Goal: Find specific page/section: Find specific page/section

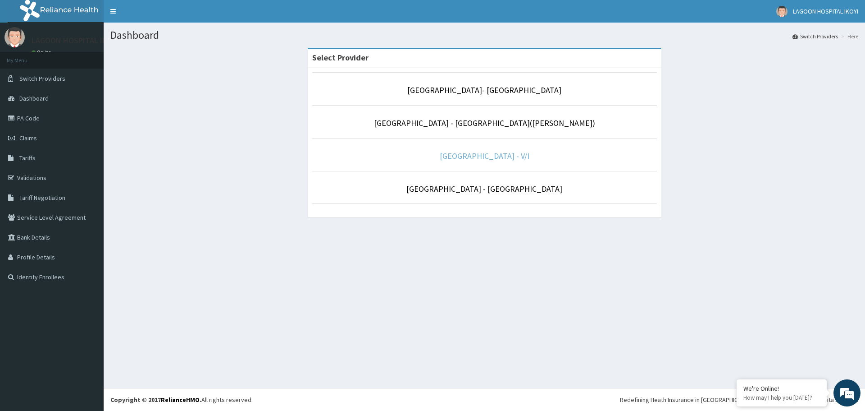
click at [475, 158] on link "[GEOGRAPHIC_DATA] - V/I" at bounding box center [485, 156] width 90 height 10
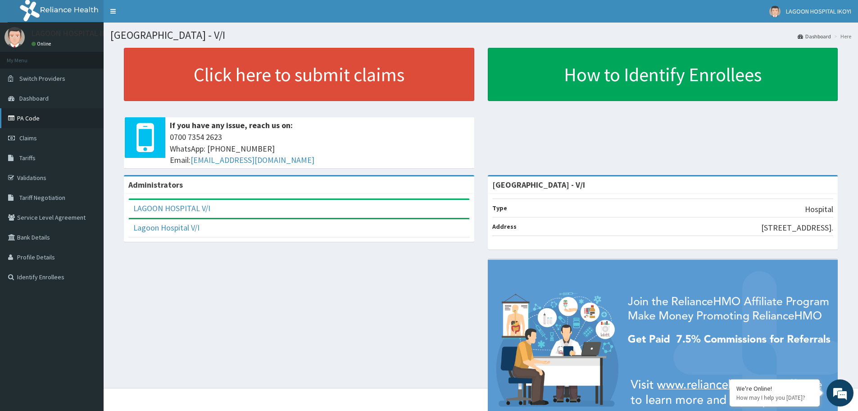
click at [28, 119] on link "PA Code" at bounding box center [52, 118] width 104 height 20
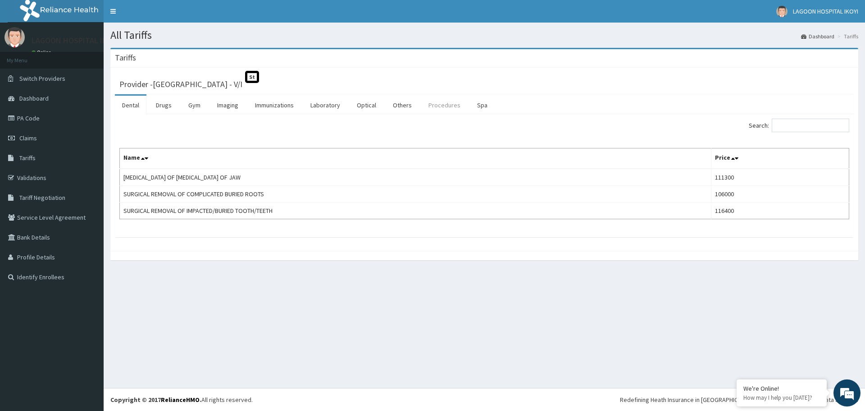
click at [449, 103] on link "Procedures" at bounding box center [444, 105] width 46 height 19
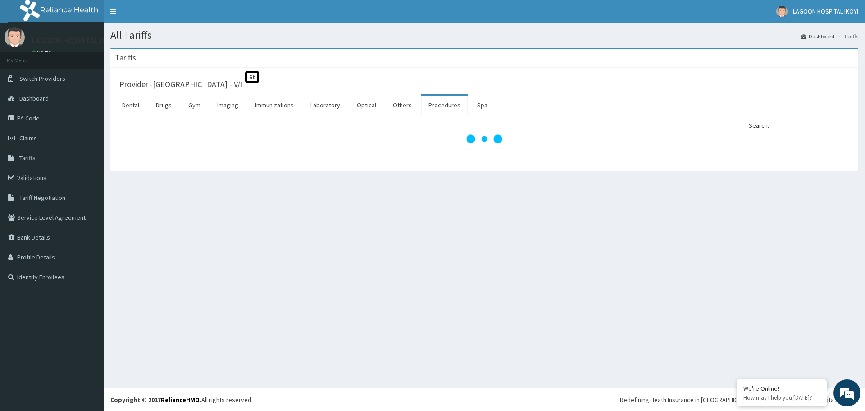
click at [788, 125] on input "Search:" at bounding box center [811, 126] width 78 height 14
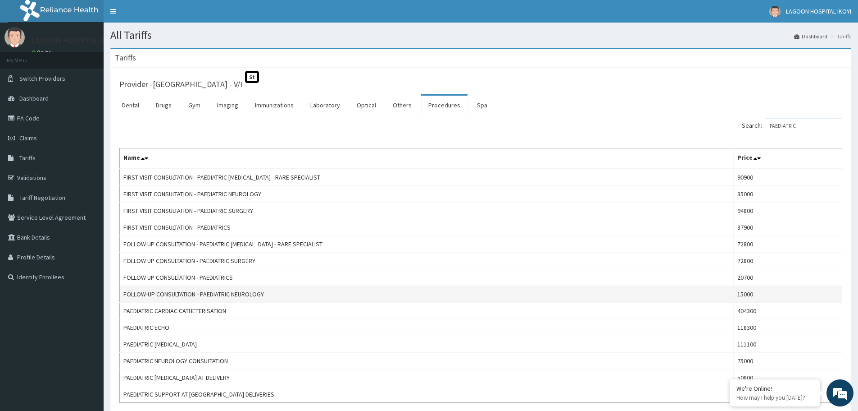
scroll to position [45, 0]
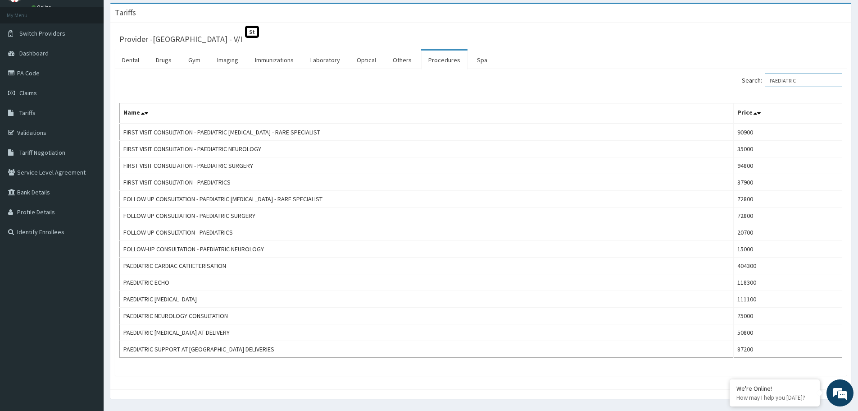
type input "PAEDIATRIC"
